Goal: Task Accomplishment & Management: Manage account settings

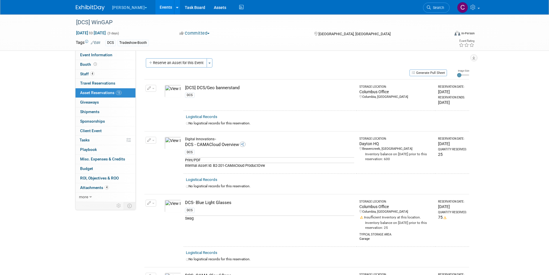
click at [87, 4] on link at bounding box center [94, 5] width 36 height 5
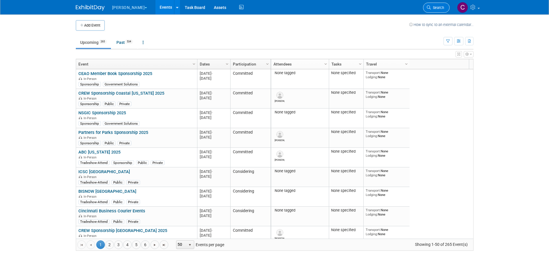
click at [427, 6] on link "Search" at bounding box center [436, 8] width 27 height 10
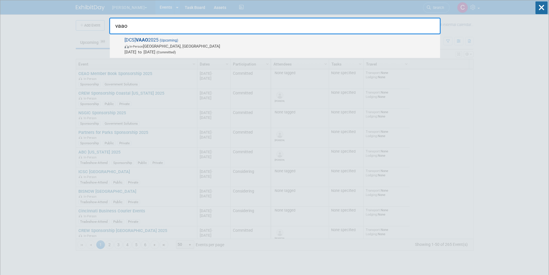
type input "vaao"
click at [159, 39] on span "[DCS] VAAO 2025 (Upcoming) In-Person Harrisonburg, VA Oct 27, 2025 to Oct 30, 2…" at bounding box center [280, 46] width 314 height 18
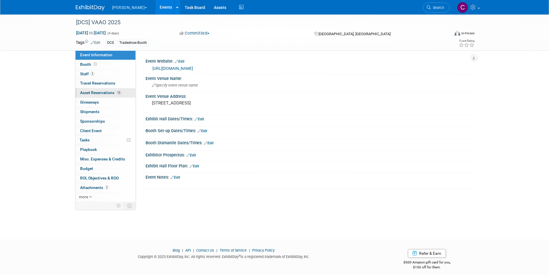
click at [91, 92] on span "Asset Reservations 13" at bounding box center [100, 92] width 41 height 5
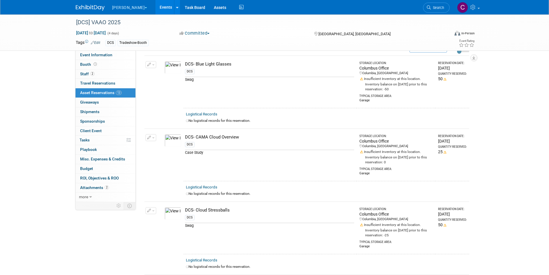
scroll to position [22, 0]
click at [147, 139] on icon "button" at bounding box center [149, 139] width 4 height 4
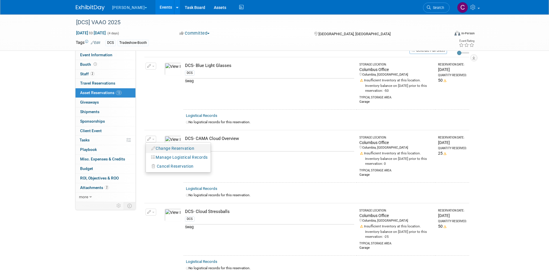
click at [157, 148] on button "Change Reservation" at bounding box center [173, 148] width 49 height 8
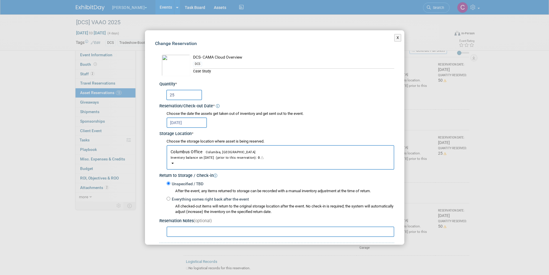
drag, startPoint x: 182, startPoint y: 93, endPoint x: 173, endPoint y: 93, distance: 8.6
click at [173, 93] on input "25" at bounding box center [184, 95] width 36 height 10
drag, startPoint x: 173, startPoint y: 93, endPoint x: 154, endPoint y: 88, distance: 20.3
click at [154, 88] on div "Change Reservation DCS- CAMA Cloud Overview DCS * * 25" at bounding box center [274, 164] width 259 height 269
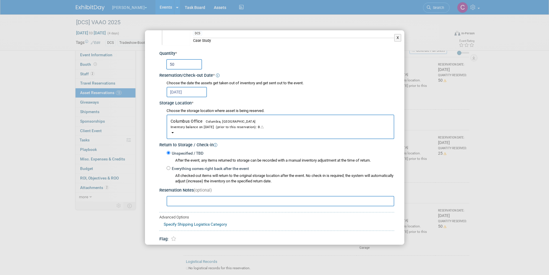
scroll to position [54, 0]
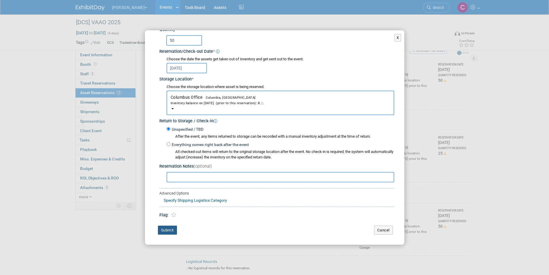
type input "50"
click at [167, 231] on button "Submit" at bounding box center [167, 229] width 19 height 9
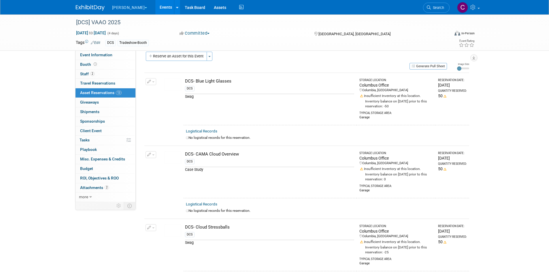
scroll to position [0, 0]
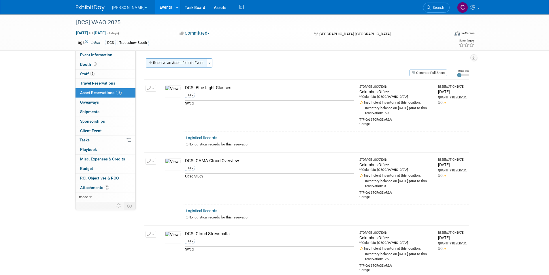
click at [187, 63] on button "Reserve an Asset for this Event" at bounding box center [176, 62] width 61 height 9
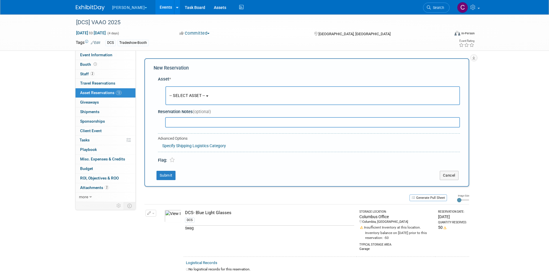
scroll to position [5, 0]
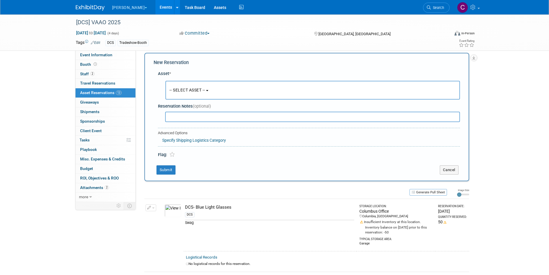
click at [185, 90] on span "-- SELECT ASSET --" at bounding box center [187, 90] width 36 height 5
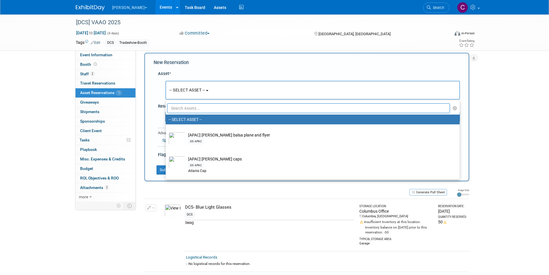
click at [180, 105] on input "text" at bounding box center [308, 108] width 283 height 10
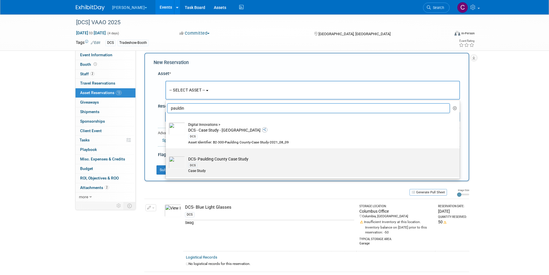
type input "pauldin"
click at [210, 159] on td "DCS- Paulding County Case Study DCS Case Study" at bounding box center [316, 165] width 263 height 18
click at [167, 155] on input "DCS- Paulding County Case Study DCS Case Study" at bounding box center [165, 153] width 4 height 4
select select "10727671"
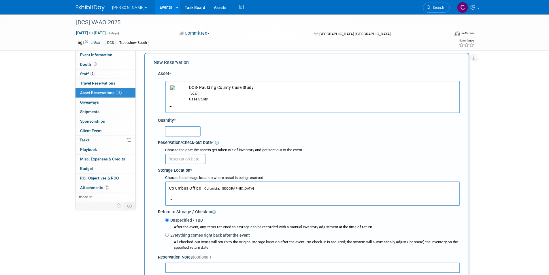
click at [179, 132] on input "text" at bounding box center [183, 131] width 36 height 10
type input "50"
drag, startPoint x: 181, startPoint y: 165, endPoint x: 186, endPoint y: 158, distance: 8.6
click at [182, 165] on div "Choose the date the assets get taken out of inventory and get sent out to the e…" at bounding box center [310, 155] width 300 height 19
click at [186, 158] on input "text" at bounding box center [185, 159] width 40 height 10
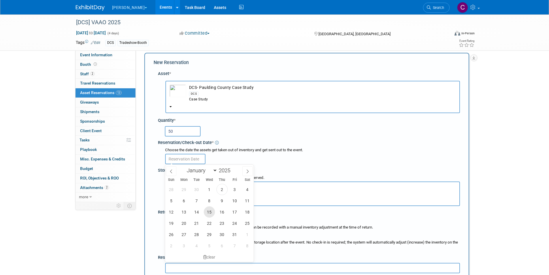
click at [207, 210] on span "15" at bounding box center [209, 211] width 11 height 11
type input "[DATE]"
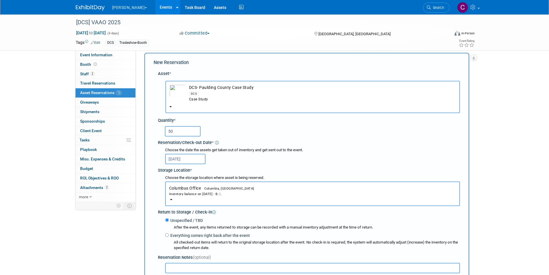
scroll to position [236, 0]
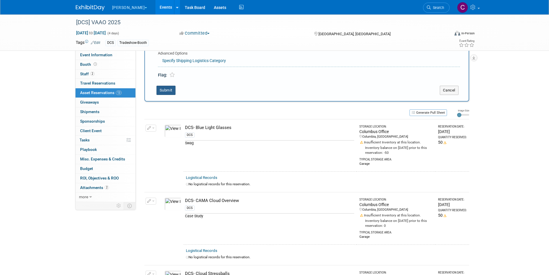
click at [162, 87] on button "Submit" at bounding box center [165, 90] width 19 height 9
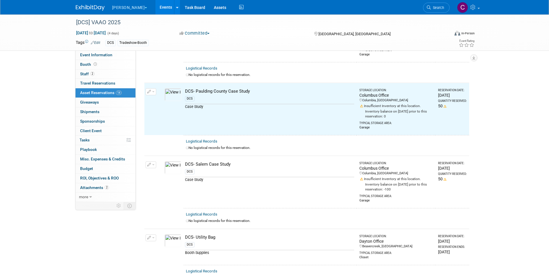
scroll to position [443, 0]
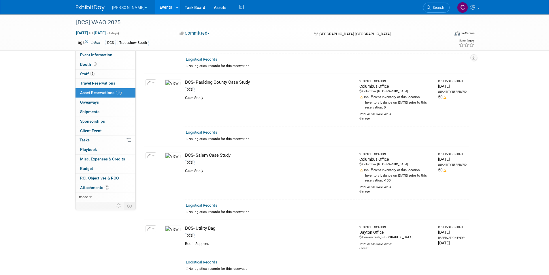
click at [112, 7] on button "[PERSON_NAME]" at bounding box center [133, 6] width 43 height 13
click at [124, 39] on link "Digital Innovations" at bounding box center [134, 43] width 44 height 8
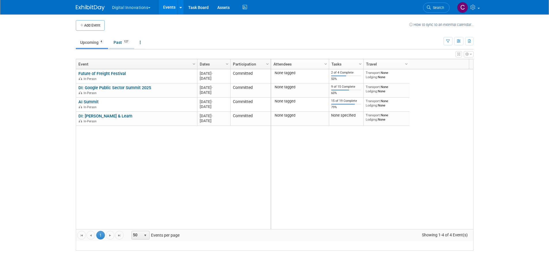
click at [119, 42] on link "Past 127" at bounding box center [121, 42] width 25 height 11
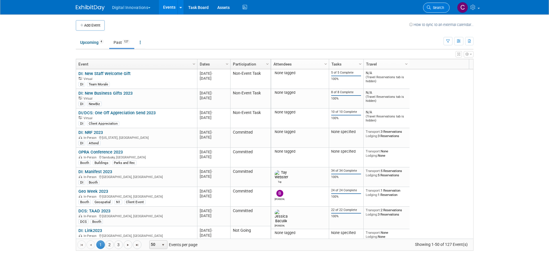
click at [436, 5] on link "Search" at bounding box center [436, 8] width 27 height 10
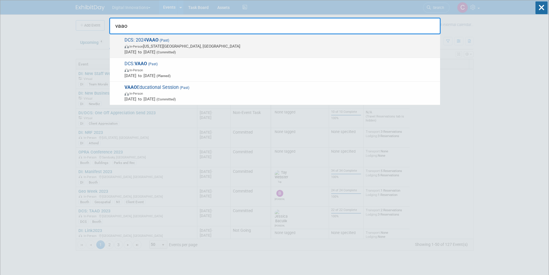
type input "vaao"
click at [144, 42] on span "DCS: 2024 VAAO (Past) In-Person Virginia Beach, VA Oct 13, 2024 to Oct 17, 2024…" at bounding box center [280, 46] width 314 height 18
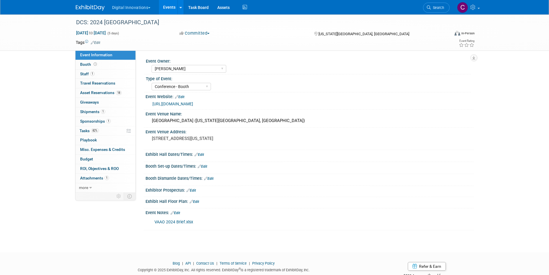
select select "[PERSON_NAME]"
select select "Conference - Booth"
click at [103, 92] on span "Asset Reservations 18" at bounding box center [100, 92] width 41 height 5
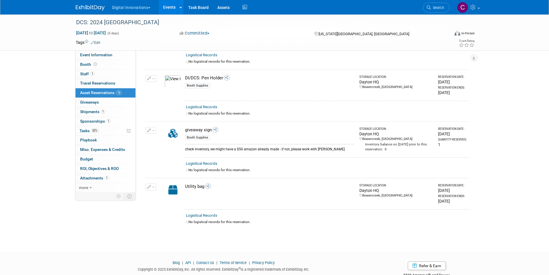
scroll to position [836, 0]
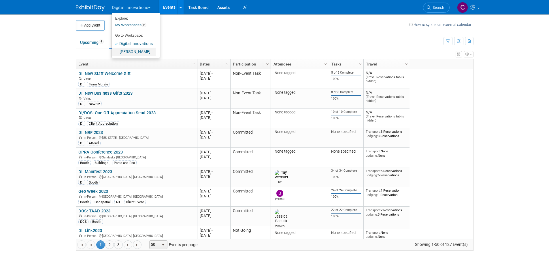
click at [125, 52] on link "[PERSON_NAME]" at bounding box center [134, 52] width 44 height 8
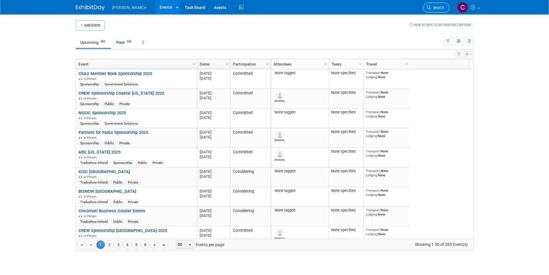
click at [439, 10] on span "Search" at bounding box center [437, 7] width 13 height 4
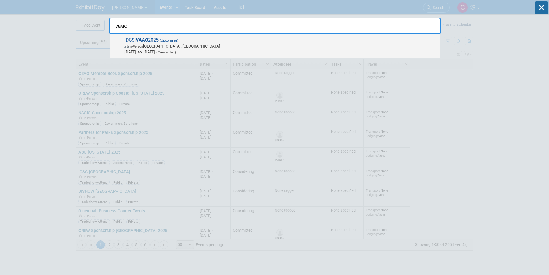
type input "vaao"
click at [166, 40] on span "(Upcoming)" at bounding box center [169, 40] width 20 height 4
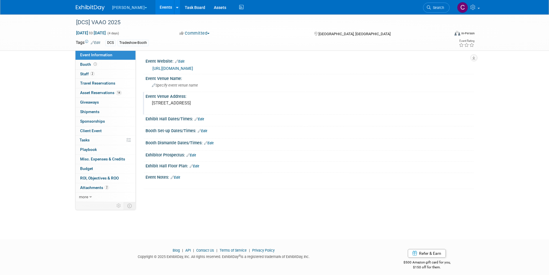
drag, startPoint x: 92, startPoint y: 93, endPoint x: 146, endPoint y: 104, distance: 55.6
click at [93, 93] on span "Asset Reservations 14" at bounding box center [100, 92] width 41 height 5
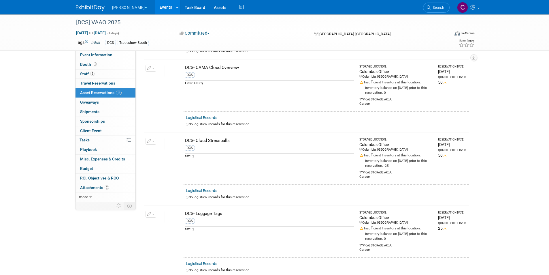
scroll to position [115, 0]
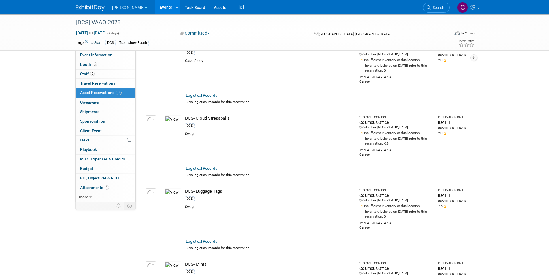
click at [152, 191] on button "button" at bounding box center [151, 191] width 11 height 7
click at [157, 200] on button "Change Reservation" at bounding box center [173, 201] width 49 height 8
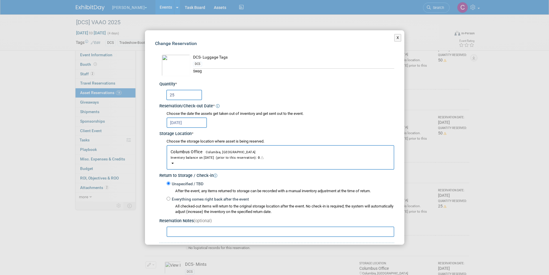
drag, startPoint x: 181, startPoint y: 93, endPoint x: 158, endPoint y: 92, distance: 22.8
click at [158, 92] on div "DCS- Luggage Tags DCS * * 25 * *" at bounding box center [274, 161] width 239 height 224
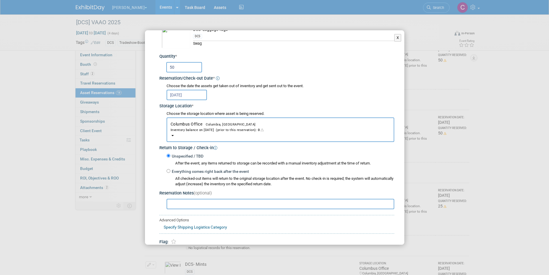
scroll to position [54, 0]
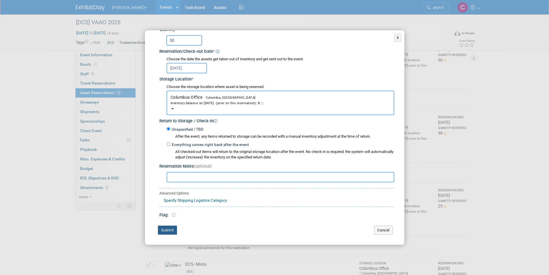
type input "50"
click at [168, 229] on button "Submit" at bounding box center [167, 229] width 19 height 9
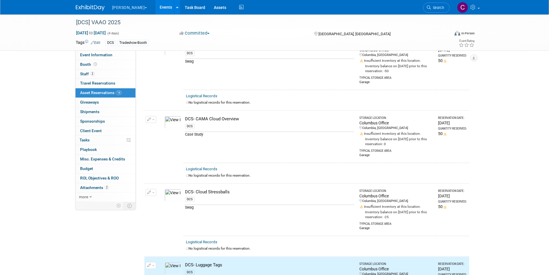
scroll to position [0, 0]
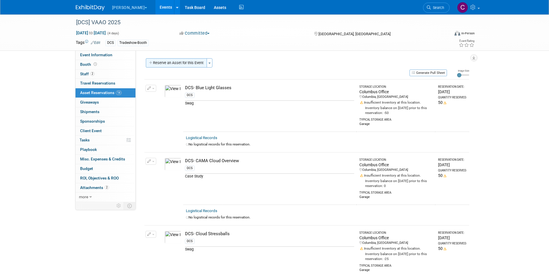
click at [181, 61] on button "Reserve an Asset for this Event" at bounding box center [176, 62] width 61 height 9
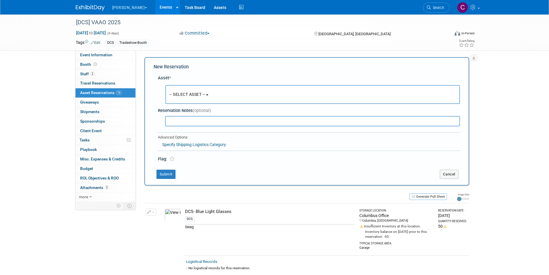
scroll to position [5, 0]
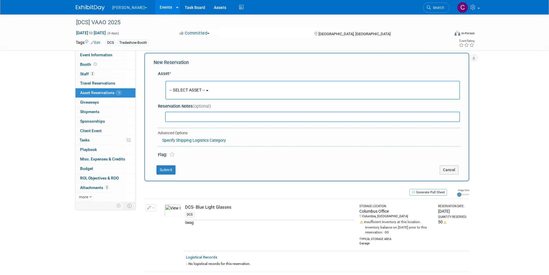
click at [180, 88] on span "-- SELECT ASSET --" at bounding box center [187, 90] width 36 height 5
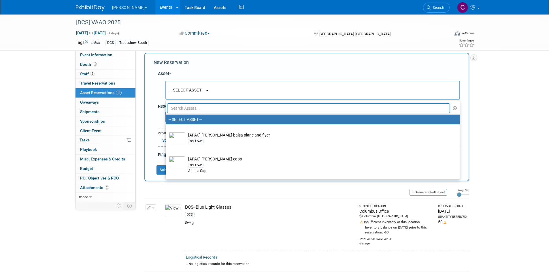
click at [183, 106] on input "text" at bounding box center [308, 108] width 283 height 10
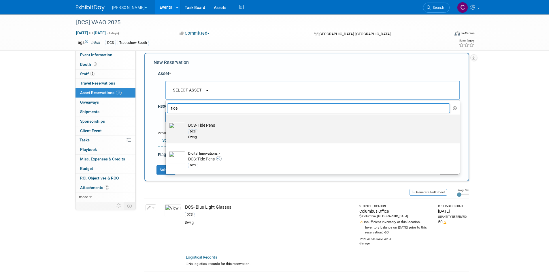
type input "tide"
click at [180, 128] on img at bounding box center [177, 128] width 17 height 13
click at [167, 121] on input "DCS- Tide Pens DCS Swag" at bounding box center [165, 120] width 4 height 4
select select "10727696"
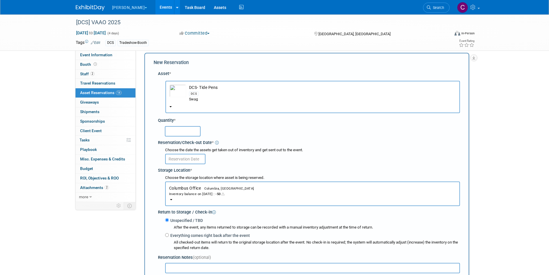
click at [174, 133] on input "text" at bounding box center [183, 131] width 36 height 10
type input "25"
click at [176, 157] on input "text" at bounding box center [185, 159] width 40 height 10
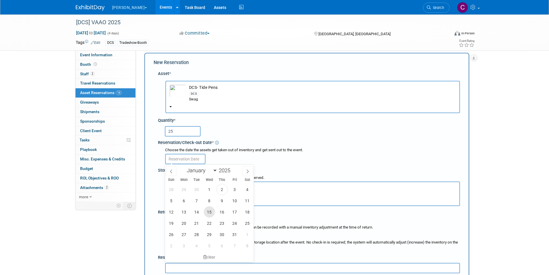
click at [212, 212] on span "15" at bounding box center [209, 211] width 11 height 11
type input "[DATE]"
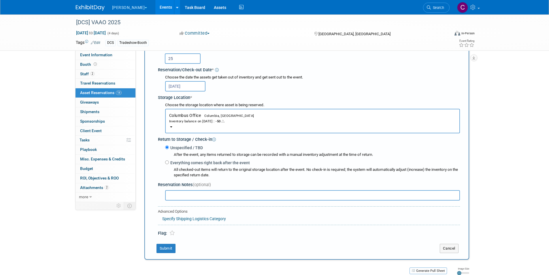
scroll to position [207, 0]
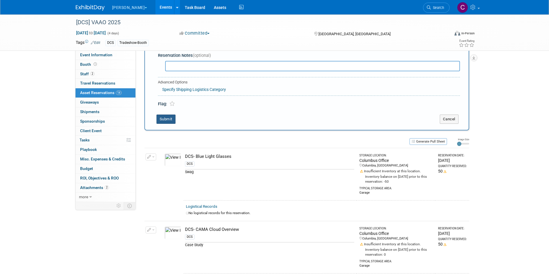
click at [165, 120] on button "Submit" at bounding box center [165, 118] width 19 height 9
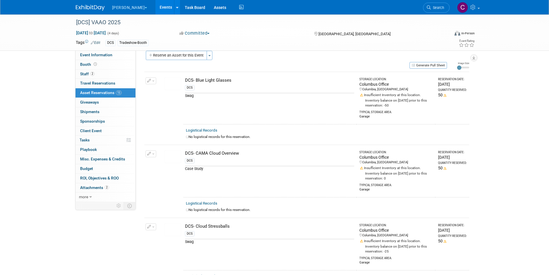
scroll to position [0, 0]
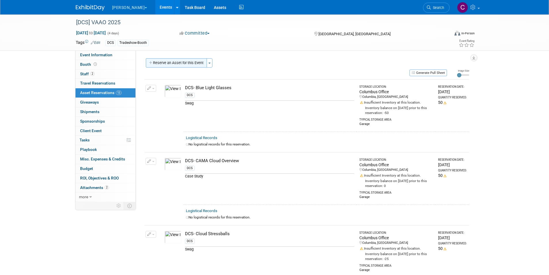
click at [189, 65] on button "Reserve an Asset for this Event" at bounding box center [176, 62] width 61 height 9
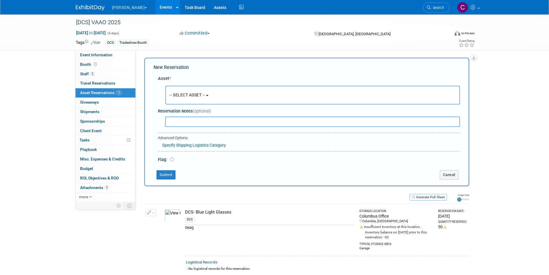
scroll to position [5, 0]
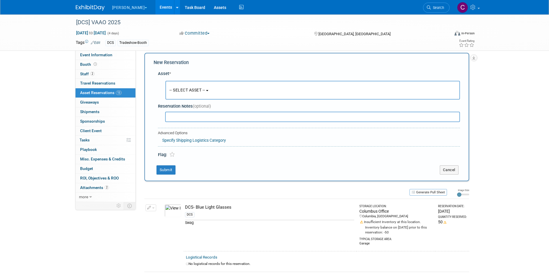
click at [187, 88] on span "-- SELECT ASSET --" at bounding box center [187, 90] width 36 height 5
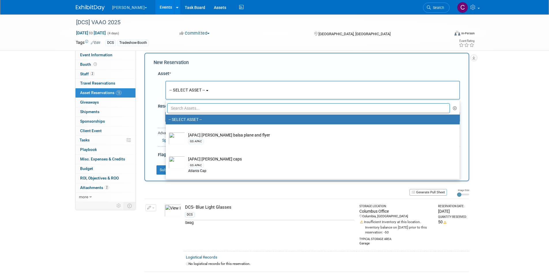
click at [184, 107] on input "text" at bounding box center [308, 108] width 283 height 10
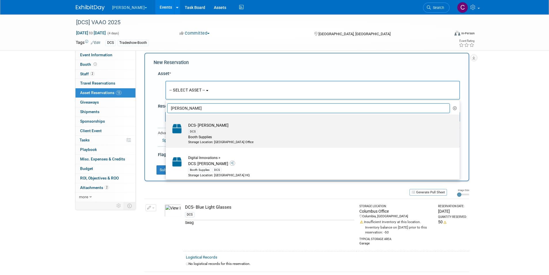
type input "billy ban"
click at [221, 123] on td "DCS- Billy Bannerstand DCS Booth Supplies Storage Location: Dayton Office" at bounding box center [316, 133] width 263 height 22
click at [167, 121] on input "DCS- Billy Bannerstand DCS Booth Supplies Storage Location: Dayton Office" at bounding box center [165, 120] width 4 height 4
select select "10727688"
select select "9"
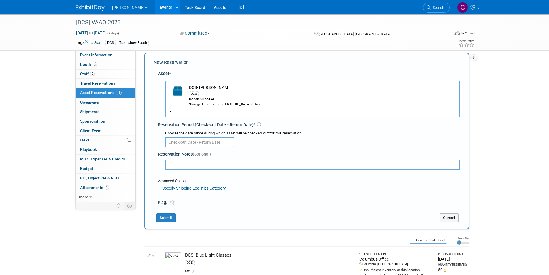
click at [206, 143] on input "text" at bounding box center [199, 142] width 69 height 10
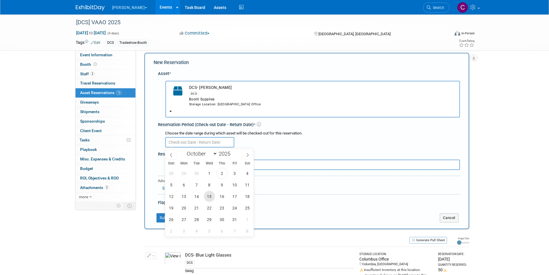
click at [209, 195] on span "15" at bounding box center [209, 195] width 11 height 11
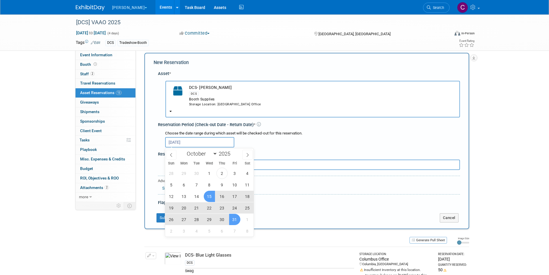
click at [236, 222] on span "31" at bounding box center [234, 219] width 11 height 11
type input "Oct 15, 2025 to Oct 31, 2025"
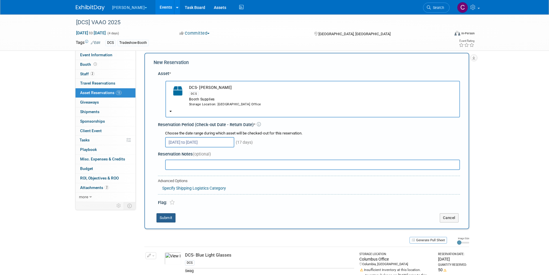
click at [169, 217] on button "Submit" at bounding box center [165, 217] width 19 height 9
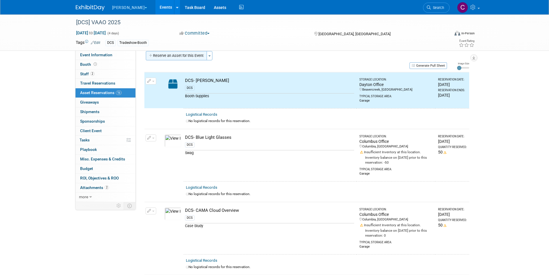
click at [186, 55] on button "Reserve an Asset for this Event" at bounding box center [176, 55] width 61 height 9
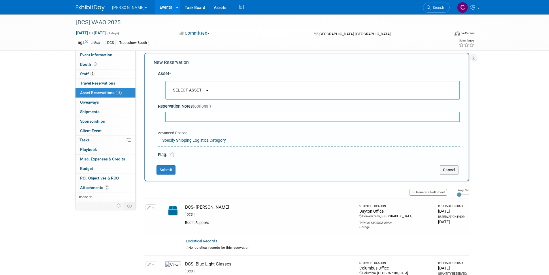
click at [184, 119] on input "text" at bounding box center [312, 117] width 295 height 10
type input "b"
click at [189, 97] on button "-- SELECT ASSET --" at bounding box center [312, 90] width 295 height 19
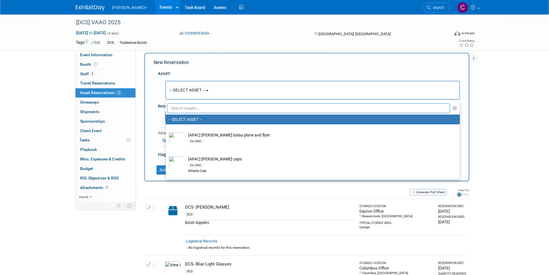
click at [190, 107] on input "text" at bounding box center [308, 108] width 283 height 10
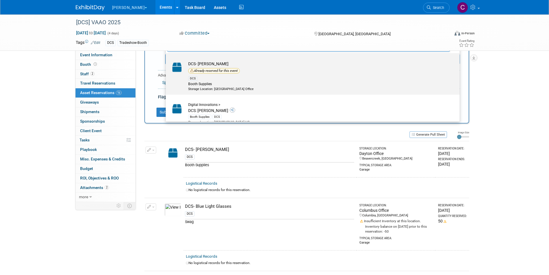
scroll to position [0, 0]
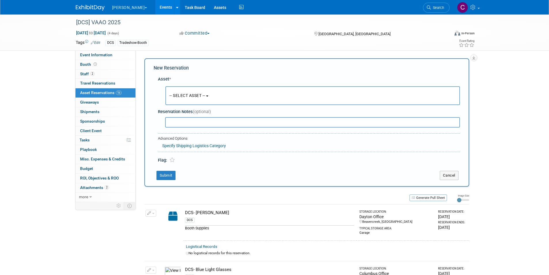
click at [185, 98] on button "-- SELECT ASSET --" at bounding box center [312, 95] width 295 height 19
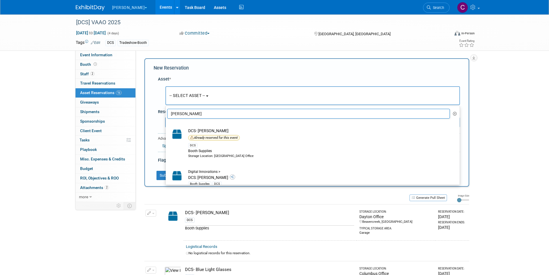
click at [192, 113] on input "billy ban" at bounding box center [308, 114] width 283 height 10
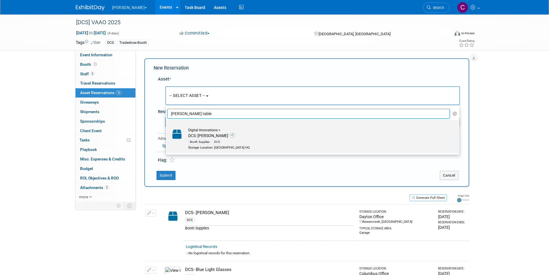
type input "billy table"
click at [218, 144] on div "DCS" at bounding box center [216, 141] width 9 height 5
click at [167, 127] on input "Digital Innovations > DCS: Billy tablecloth Booth Supplies DCS Storage Location…" at bounding box center [165, 125] width 4 height 4
select select "10720053"
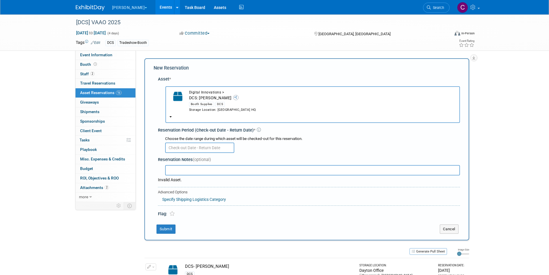
click at [197, 143] on input "text" at bounding box center [199, 147] width 69 height 10
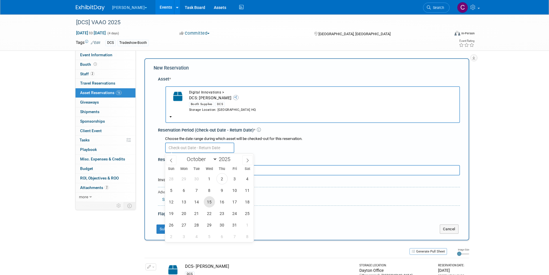
click at [208, 203] on span "15" at bounding box center [209, 201] width 11 height 11
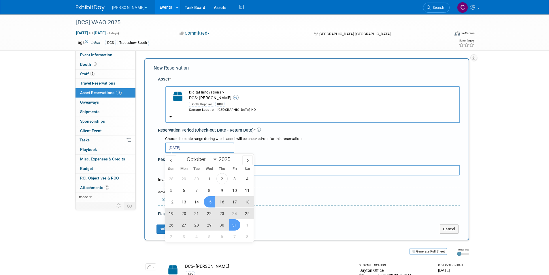
click at [236, 224] on span "31" at bounding box center [234, 224] width 11 height 11
type input "Oct 15, 2025 to Oct 31, 2025"
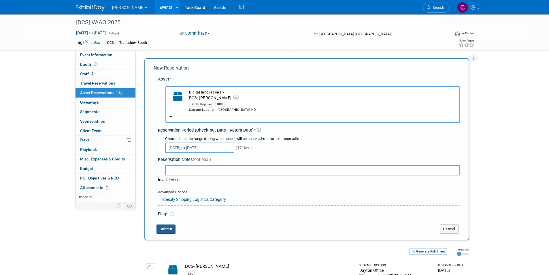
click at [167, 229] on button "Submit" at bounding box center [165, 228] width 19 height 9
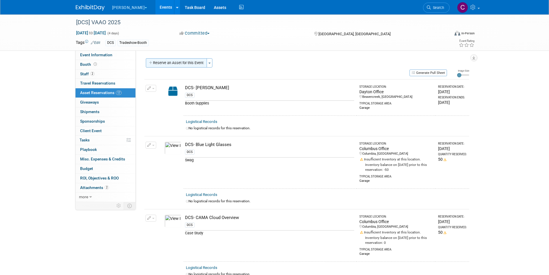
click at [190, 64] on button "Reserve an Asset for this Event" at bounding box center [176, 62] width 61 height 9
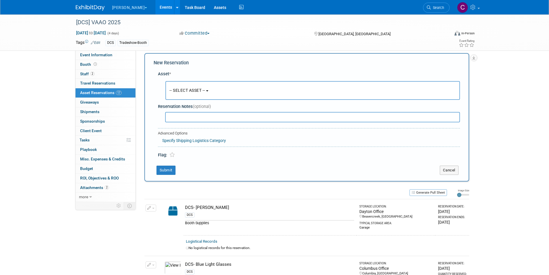
scroll to position [5, 0]
click at [192, 86] on button "-- SELECT ASSET --" at bounding box center [312, 90] width 295 height 19
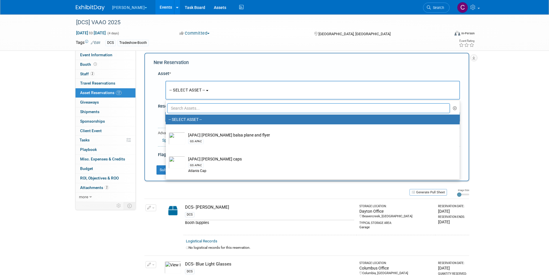
click at [188, 108] on input "text" at bounding box center [308, 108] width 283 height 10
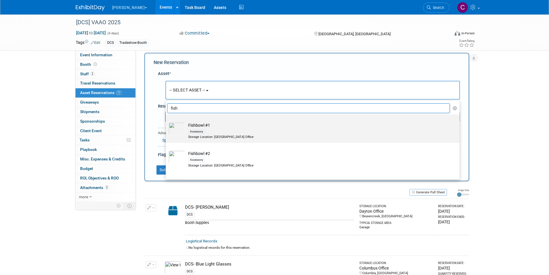
type input "fish"
click at [203, 131] on div "Accessory" at bounding box center [196, 131] width 17 height 5
click at [167, 121] on input "Fishbowl #1 Accessory Storage Location: Dayton Office" at bounding box center [165, 120] width 4 height 4
select select "10724482"
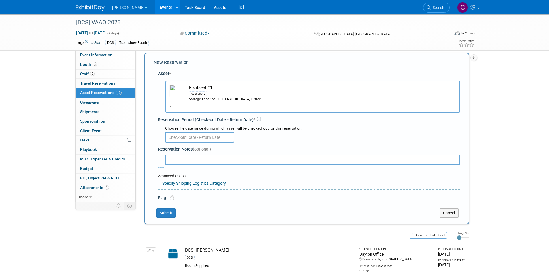
click at [211, 137] on input "text" at bounding box center [199, 137] width 69 height 10
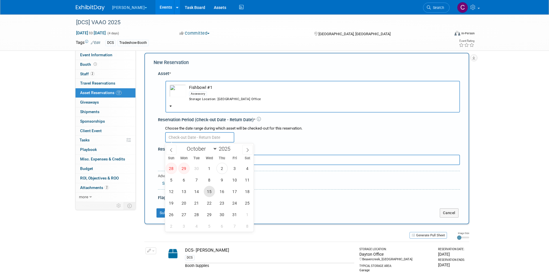
click at [210, 193] on span "15" at bounding box center [209, 191] width 11 height 11
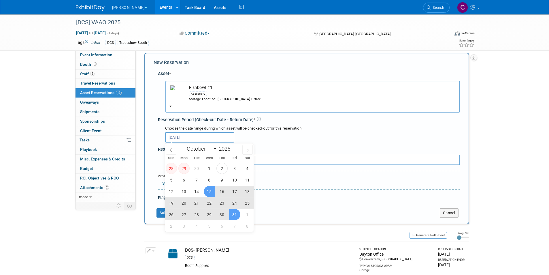
click at [234, 214] on span "31" at bounding box center [234, 214] width 11 height 11
type input "Oct 15, 2025 to Oct 31, 2025"
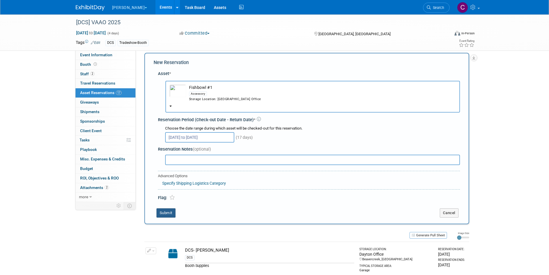
click at [167, 210] on button "Submit" at bounding box center [165, 212] width 19 height 9
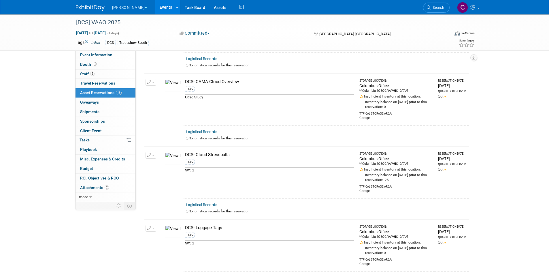
scroll to position [0, 0]
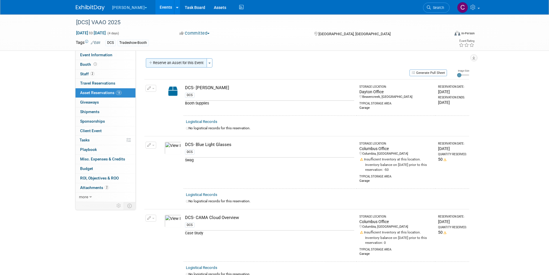
click at [180, 61] on button "Reserve an Asset for this Event" at bounding box center [176, 62] width 61 height 9
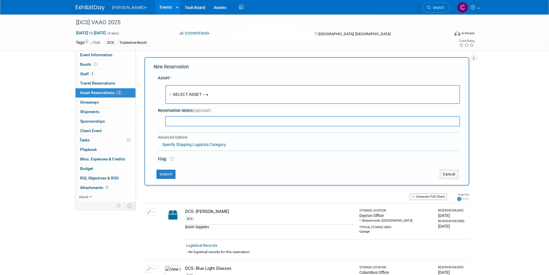
scroll to position [5, 0]
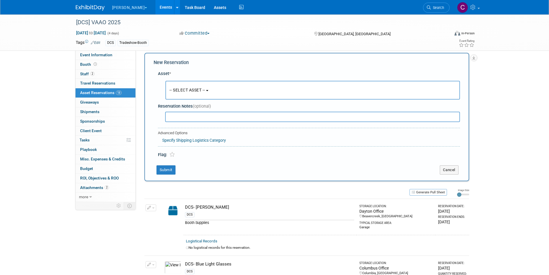
click at [191, 93] on button "-- SELECT ASSET --" at bounding box center [312, 90] width 295 height 19
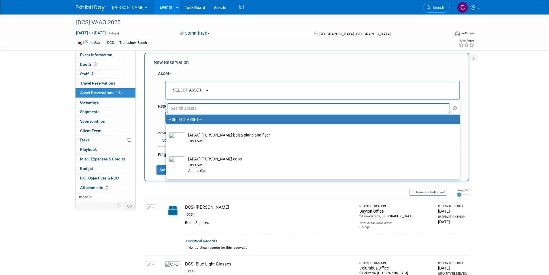
click at [189, 107] on input "text" at bounding box center [308, 108] width 283 height 10
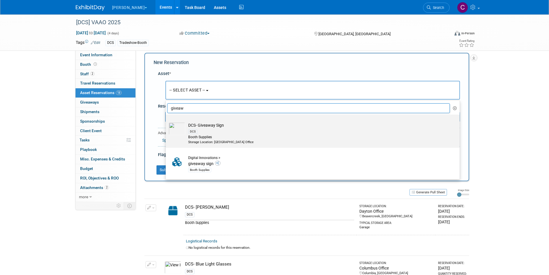
type input "giveaw"
click at [207, 125] on td "DCS- Giveaway Sign DCS Booth Supplies Storage Location: Dayton Office" at bounding box center [316, 133] width 263 height 22
click at [167, 121] on input "DCS- Giveaway Sign DCS Booth Supplies Storage Location: Dayton Office" at bounding box center [165, 120] width 4 height 4
select select "10727704"
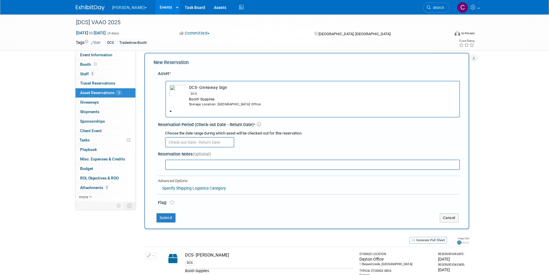
click at [200, 159] on input "text" at bounding box center [312, 164] width 295 height 10
type input "%"
type input "$50 amazon gift card"
click at [187, 138] on input "text" at bounding box center [199, 142] width 69 height 10
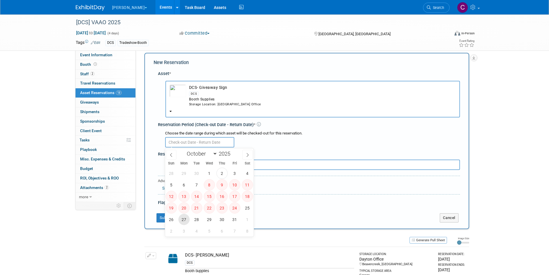
click at [182, 221] on span "27" at bounding box center [183, 219] width 11 height 11
click at [236, 219] on span "31" at bounding box center [234, 219] width 11 height 11
type input "Oct 27, 2025 to Oct 31, 2025"
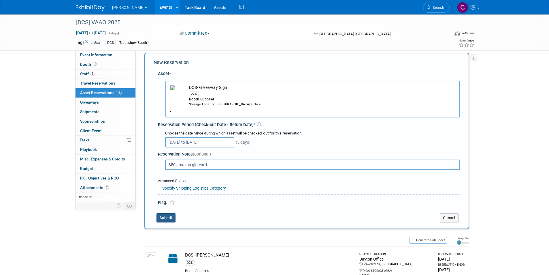
click at [171, 221] on button "Submit" at bounding box center [165, 217] width 19 height 9
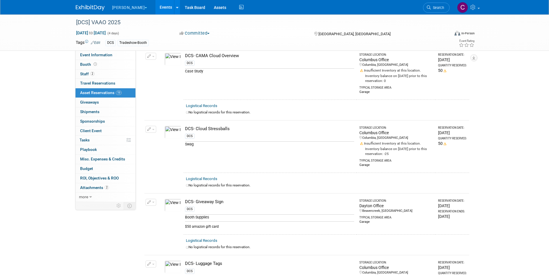
scroll to position [0, 0]
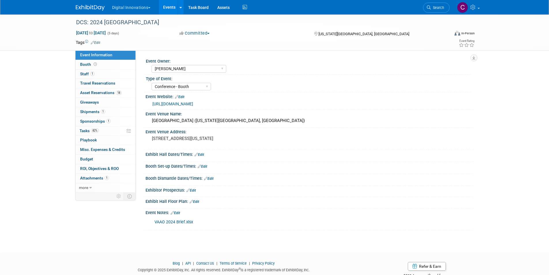
select select "[PERSON_NAME]"
select select "Conference - Booth"
click at [135, 8] on button "Digital Innovations" at bounding box center [135, 6] width 46 height 13
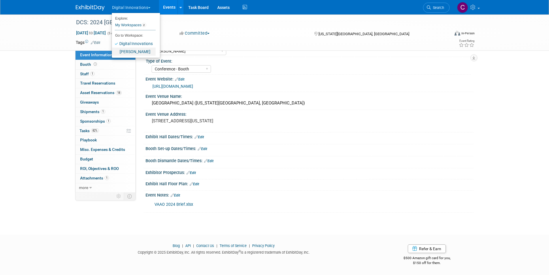
click at [127, 50] on link "[PERSON_NAME]" at bounding box center [134, 52] width 44 height 8
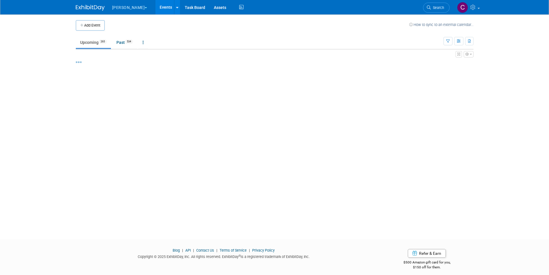
click at [432, 8] on span "Search" at bounding box center [437, 7] width 13 height 4
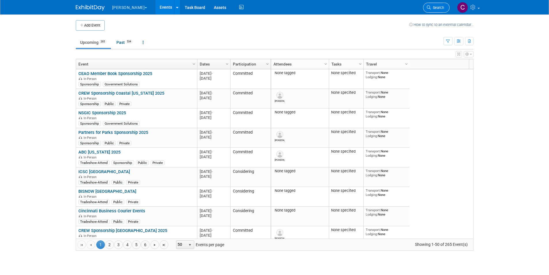
click at [439, 7] on span "Search" at bounding box center [437, 7] width 13 height 4
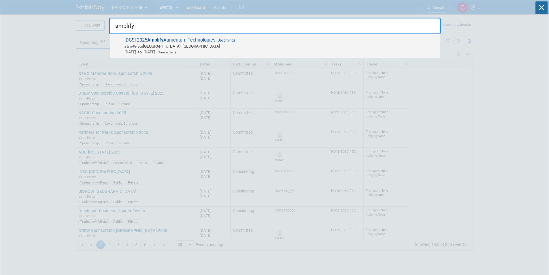
type input "amplify"
click at [189, 40] on span "[DCS] 2025 Amplify Aumentum Technologies (Upcoming) In-Person [GEOGRAPHIC_DATA]…" at bounding box center [280, 46] width 314 height 18
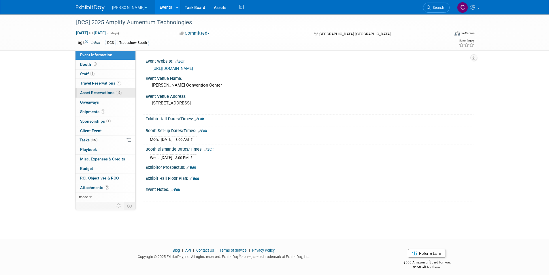
click at [96, 93] on span "Asset Reservations 17" at bounding box center [100, 92] width 41 height 5
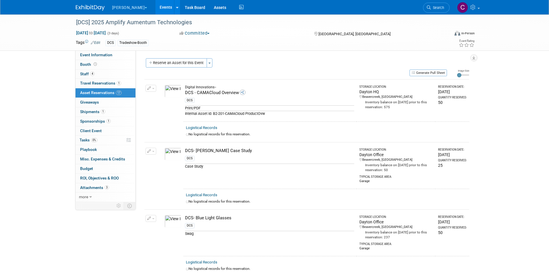
click at [154, 149] on button "button" at bounding box center [151, 151] width 11 height 7
click at [159, 159] on button "Change Reservation" at bounding box center [173, 160] width 49 height 8
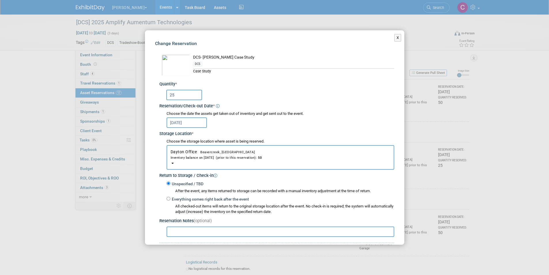
drag, startPoint x: 183, startPoint y: 93, endPoint x: 141, endPoint y: 91, distance: 42.1
click at [141, 91] on div "X Change Reservation * * *" at bounding box center [274, 137] width 549 height 275
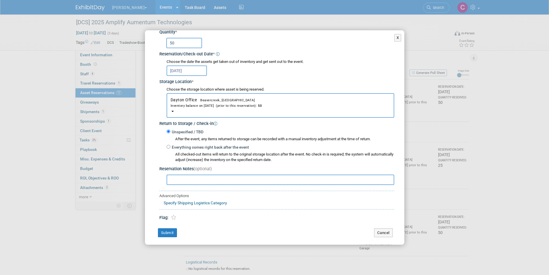
scroll to position [54, 0]
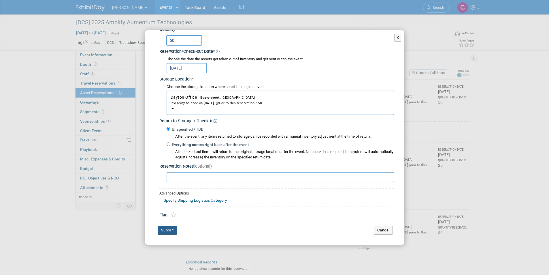
type input "50"
click at [164, 231] on button "Submit" at bounding box center [167, 229] width 19 height 9
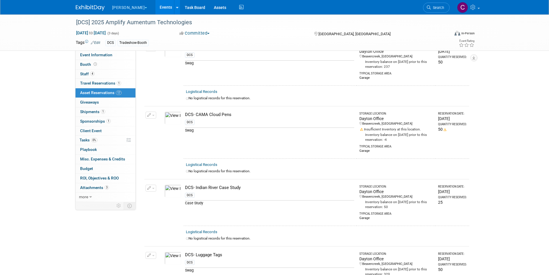
scroll to position [173, 0]
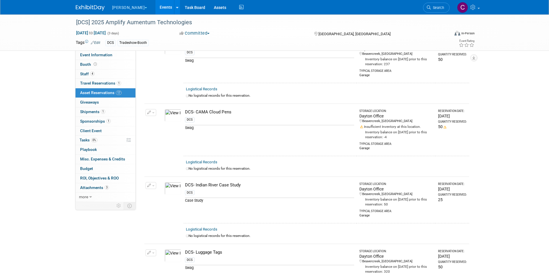
click at [152, 184] on button "button" at bounding box center [151, 185] width 11 height 7
click at [159, 212] on span "Cancel Reservation" at bounding box center [175, 212] width 37 height 5
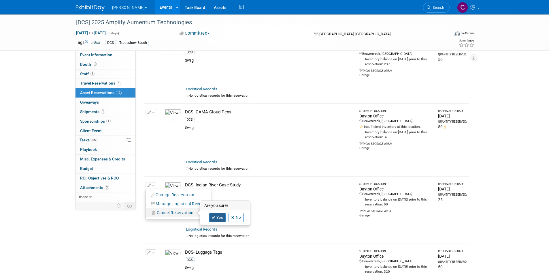
click at [218, 216] on link "Yes" at bounding box center [217, 217] width 17 height 9
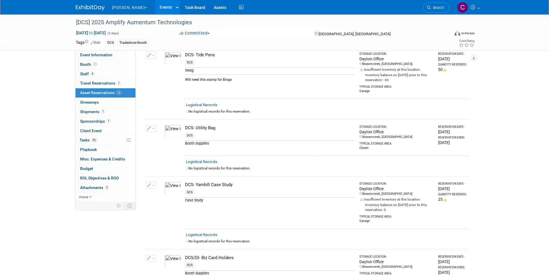
scroll to position [519, 0]
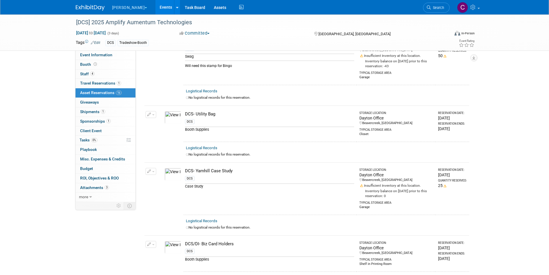
click at [148, 170] on icon "button" at bounding box center [149, 171] width 4 height 4
click at [156, 177] on button "Change Reservation" at bounding box center [173, 181] width 49 height 8
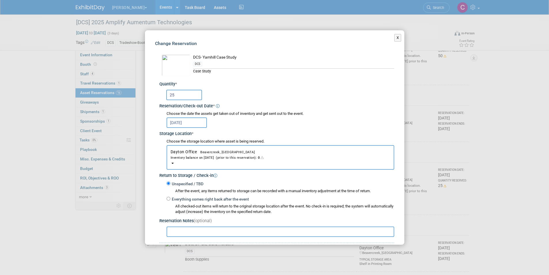
drag, startPoint x: 181, startPoint y: 94, endPoint x: 156, endPoint y: 95, distance: 25.1
click at [156, 95] on div "DCS- Yamhill Case Study DCS * * 25 * *" at bounding box center [274, 161] width 239 height 224
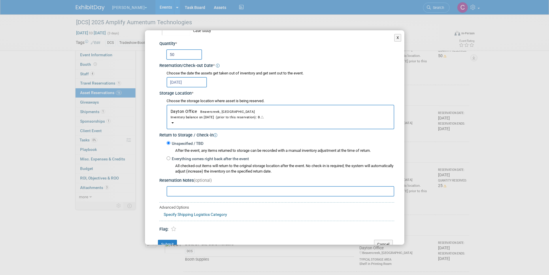
scroll to position [54, 0]
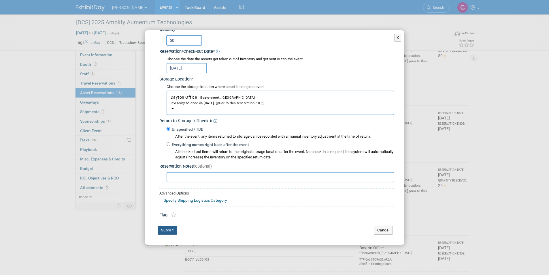
type input "50"
click at [165, 229] on button "Submit" at bounding box center [167, 229] width 19 height 9
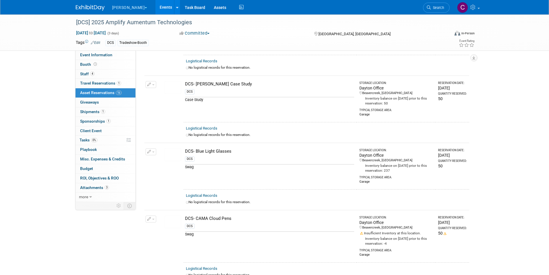
scroll to position [0, 0]
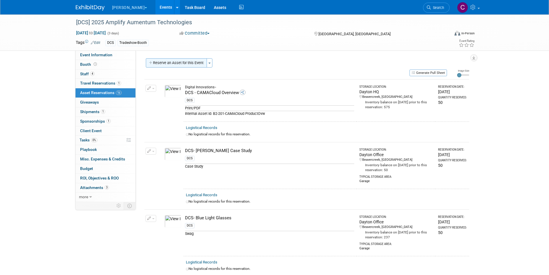
click at [174, 61] on button "Reserve an Asset for this Event" at bounding box center [176, 62] width 61 height 9
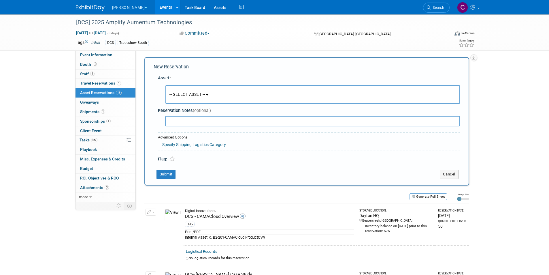
scroll to position [5, 0]
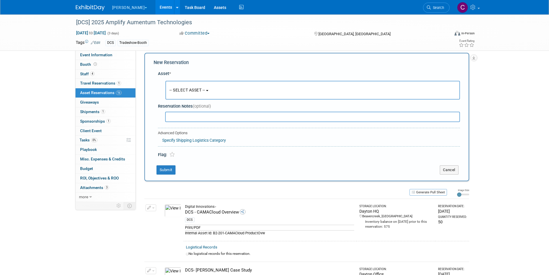
click at [220, 93] on button "-- SELECT ASSET --" at bounding box center [312, 90] width 295 height 19
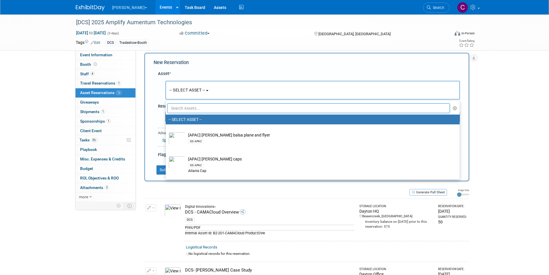
click at [187, 108] on input "text" at bounding box center [308, 108] width 283 height 10
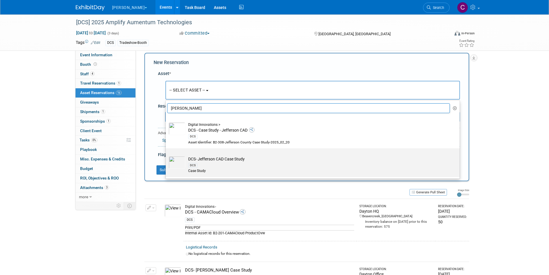
type input "[PERSON_NAME]"
click at [212, 157] on td "DCS- [PERSON_NAME] CAD Case Study DCS Case Study" at bounding box center [316, 165] width 263 height 18
click at [167, 155] on input "DCS- [PERSON_NAME] CAD Case Study DCS Case Study" at bounding box center [165, 153] width 4 height 4
select select "10727670"
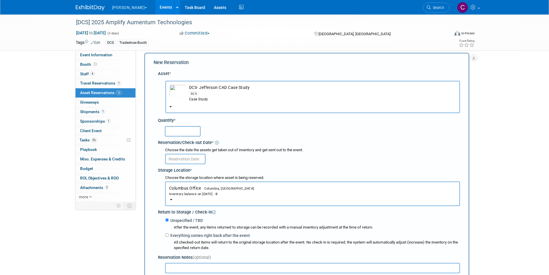
click at [182, 127] on input "text" at bounding box center [183, 131] width 36 height 10
type input "50"
click at [186, 156] on input "text" at bounding box center [185, 159] width 40 height 10
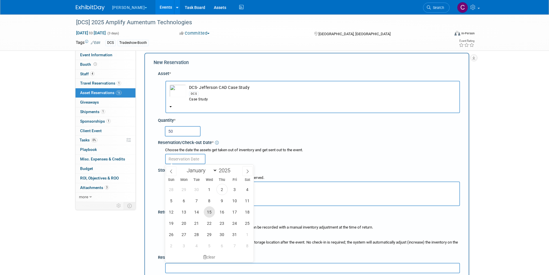
click at [208, 210] on span "15" at bounding box center [209, 211] width 11 height 11
type input "[DATE]"
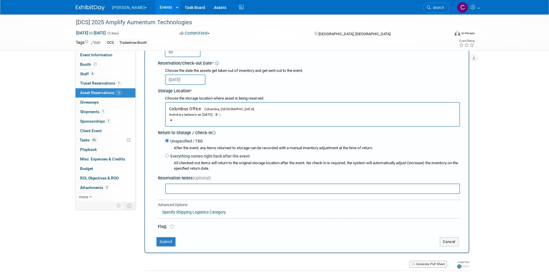
scroll to position [121, 0]
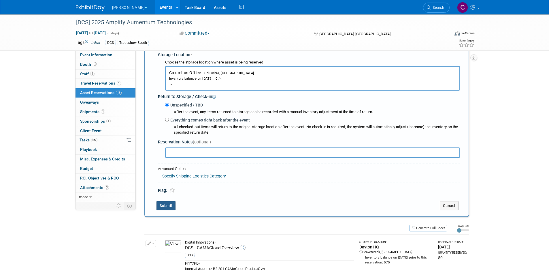
click at [162, 204] on button "Submit" at bounding box center [165, 205] width 19 height 9
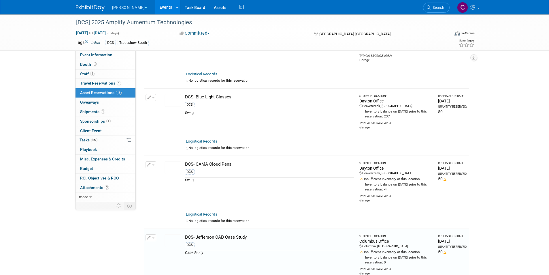
scroll to position [276, 0]
